Goal: Find specific page/section: Find specific page/section

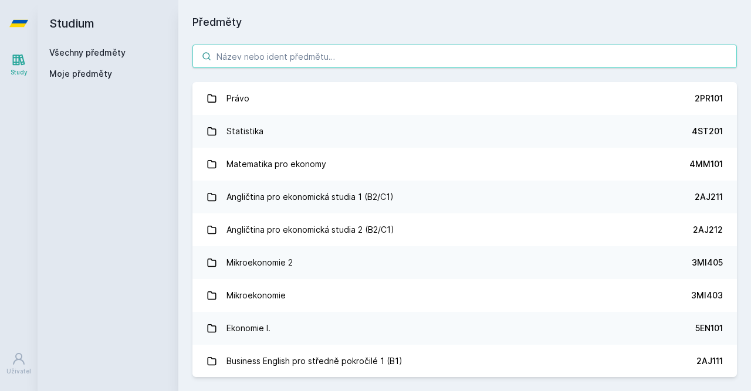
click at [340, 61] on input "search" at bounding box center [464, 56] width 544 height 23
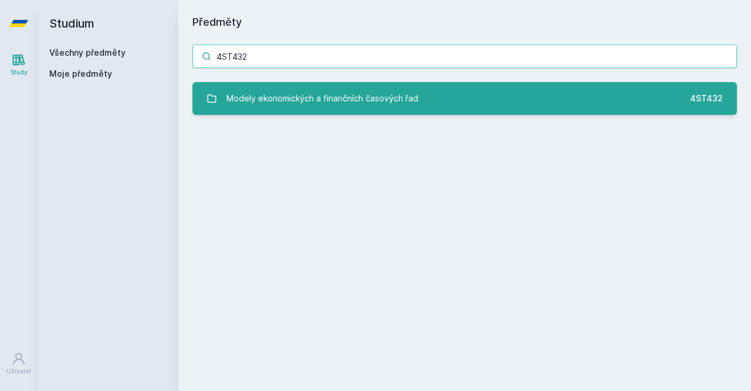
type input "4ST432"
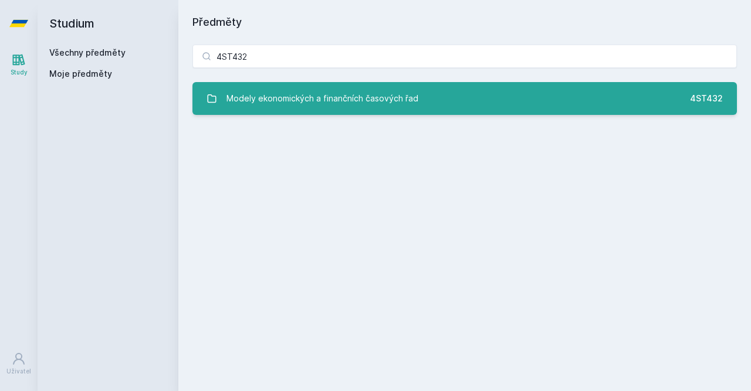
click at [256, 89] on div "Modely ekonomických a finančních časových řad" at bounding box center [322, 98] width 192 height 23
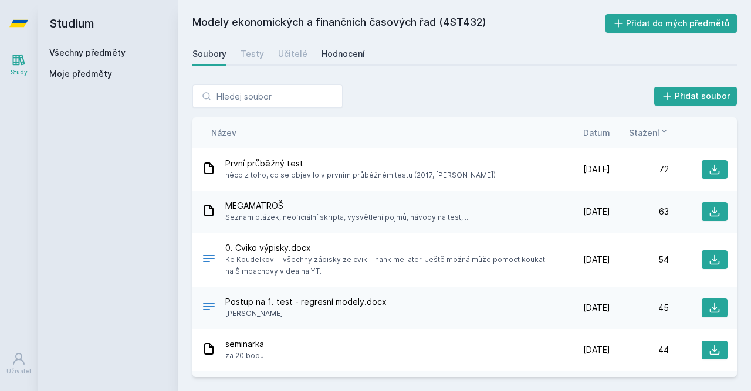
click at [351, 59] on div "Hodnocení" at bounding box center [342, 54] width 43 height 12
click at [99, 49] on div "Všechny předměty" at bounding box center [107, 53] width 117 height 12
click at [99, 50] on link "Všechny předměty" at bounding box center [87, 53] width 76 height 10
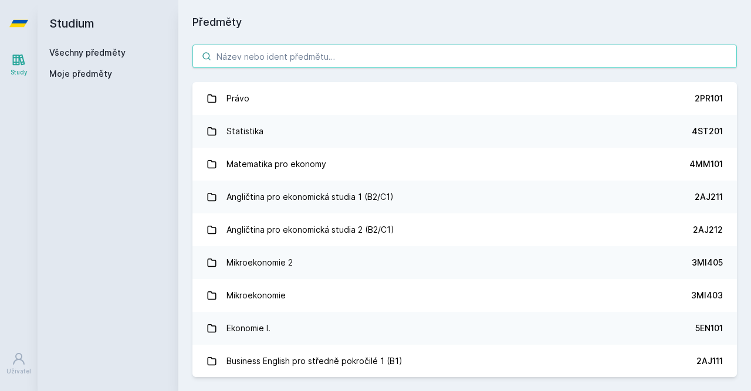
click at [272, 57] on input "search" at bounding box center [464, 56] width 544 height 23
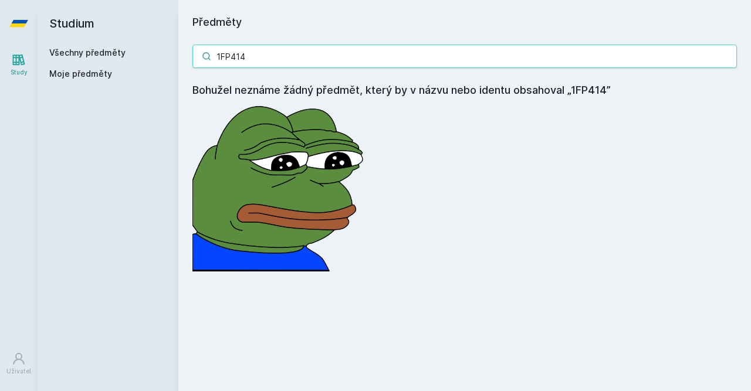
click at [221, 57] on input "1FP414" at bounding box center [464, 56] width 544 height 23
type input "4FP414"
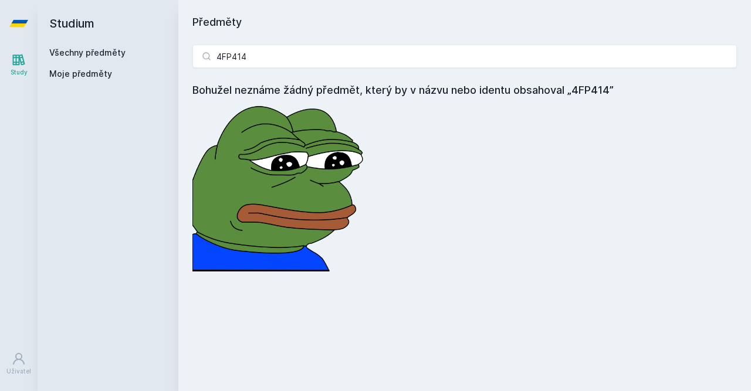
click at [286, 32] on div "4FP414 Bohužel neznáme žádný předmět, který by v názvu nebo identu obsahoval „4…" at bounding box center [464, 158] width 573 height 255
